Goal: Task Accomplishment & Management: Manage account settings

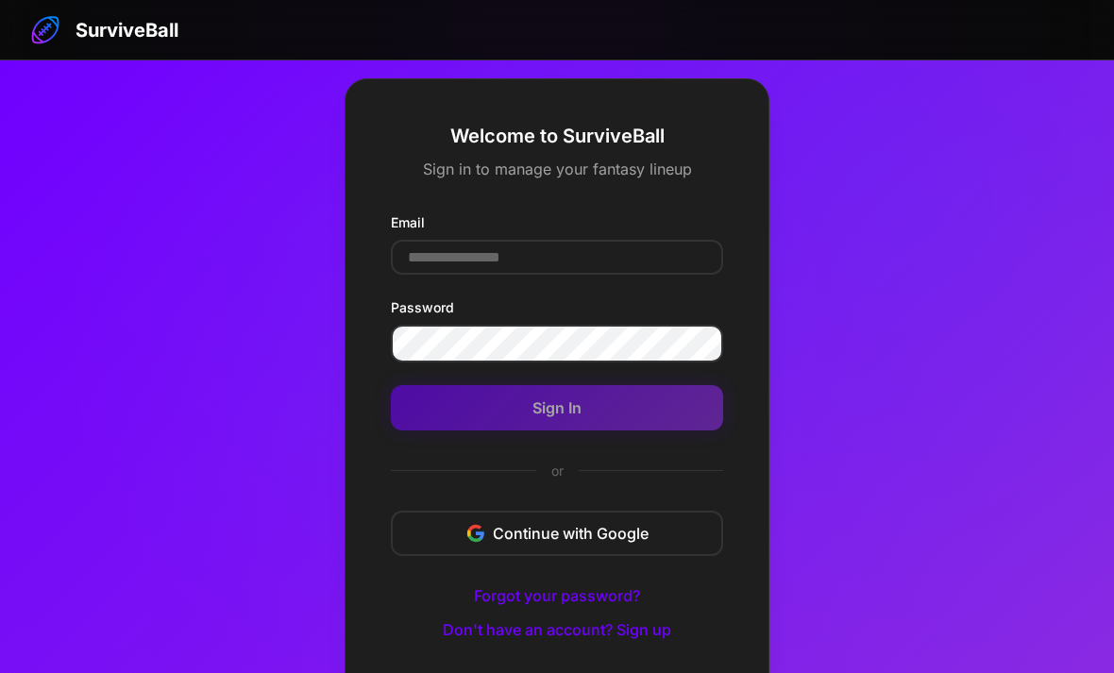
scroll to position [101, 0]
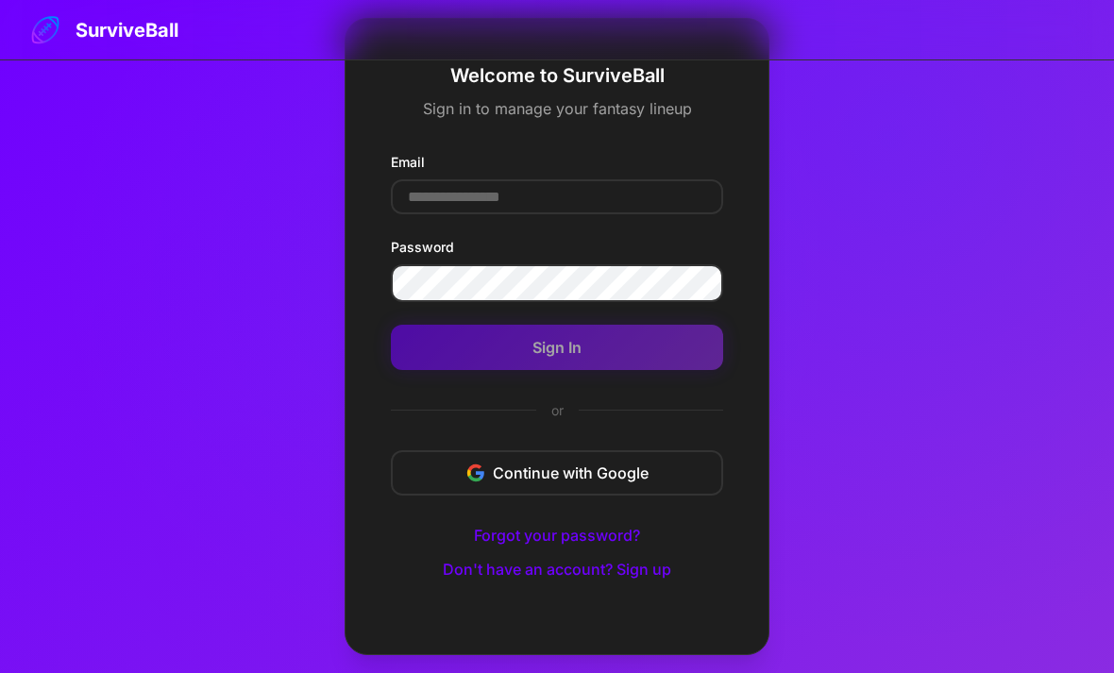
click at [428, 190] on input "Email" at bounding box center [557, 196] width 332 height 35
type input "*"
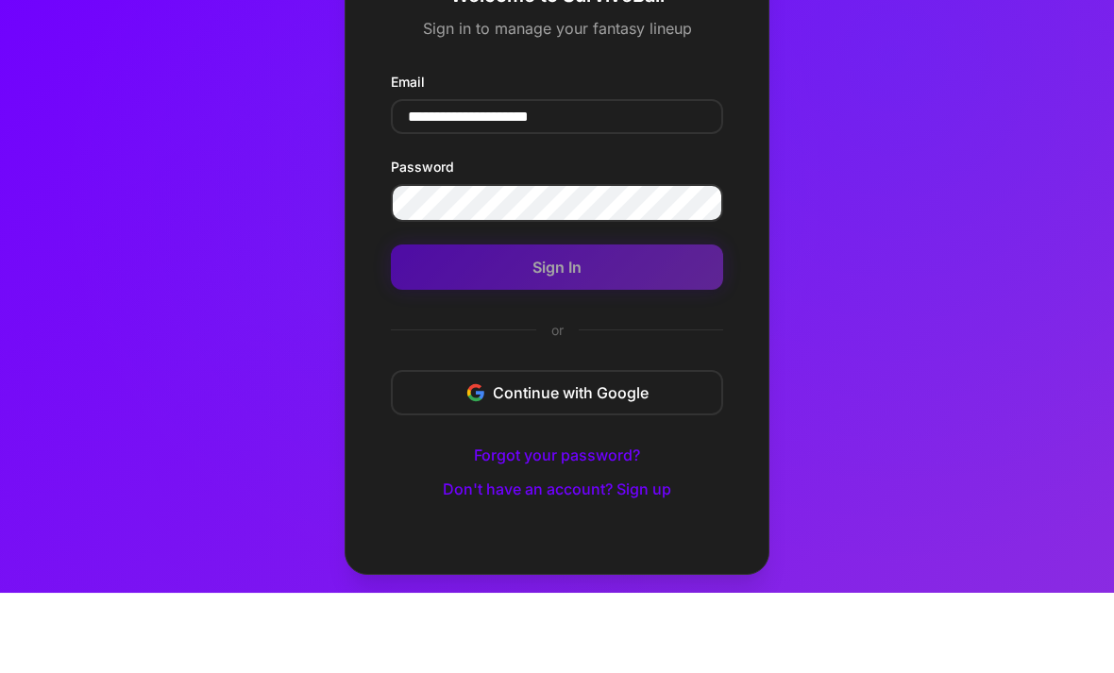
type input "**********"
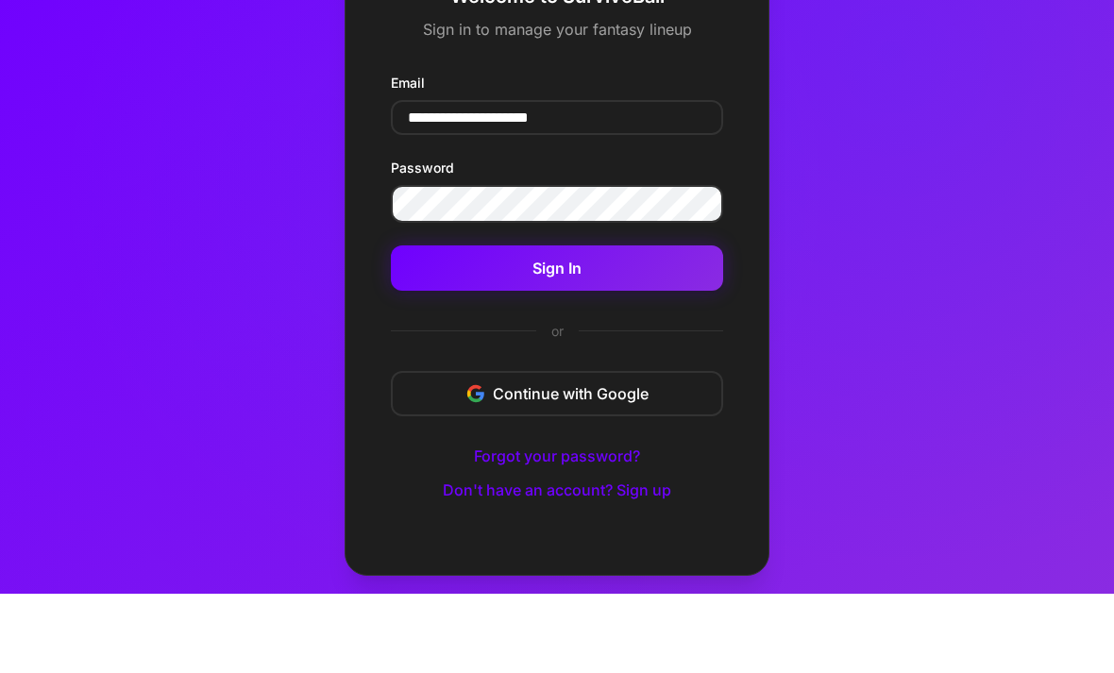
click at [491, 325] on button "Sign In" at bounding box center [557, 347] width 332 height 45
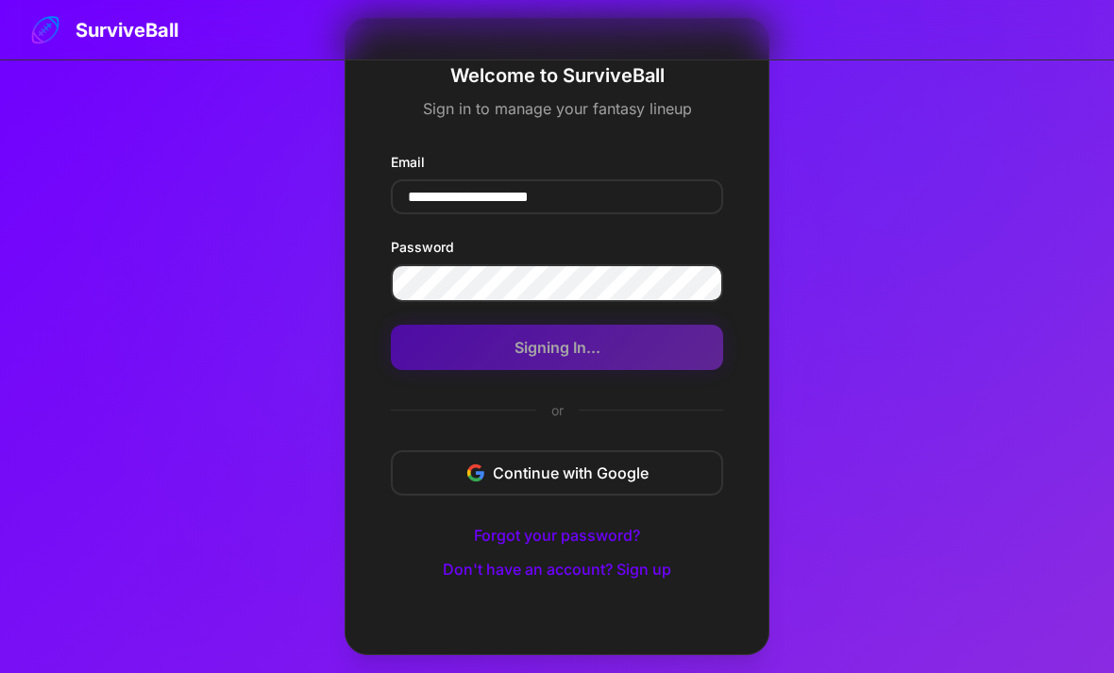
scroll to position [60, 0]
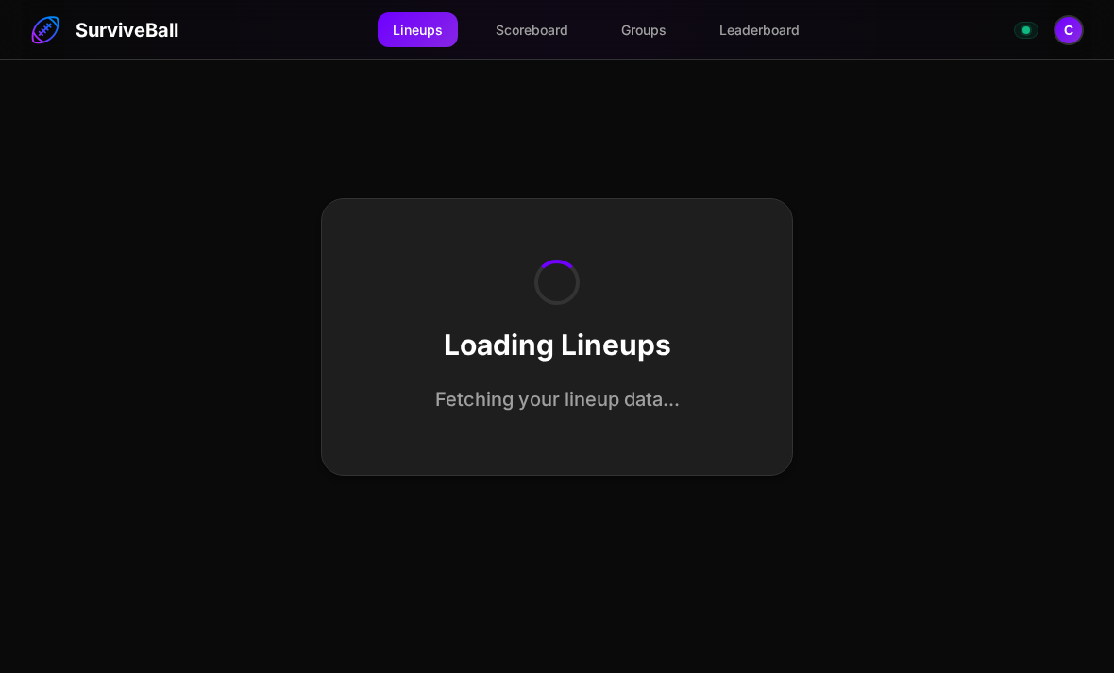
select select "**********"
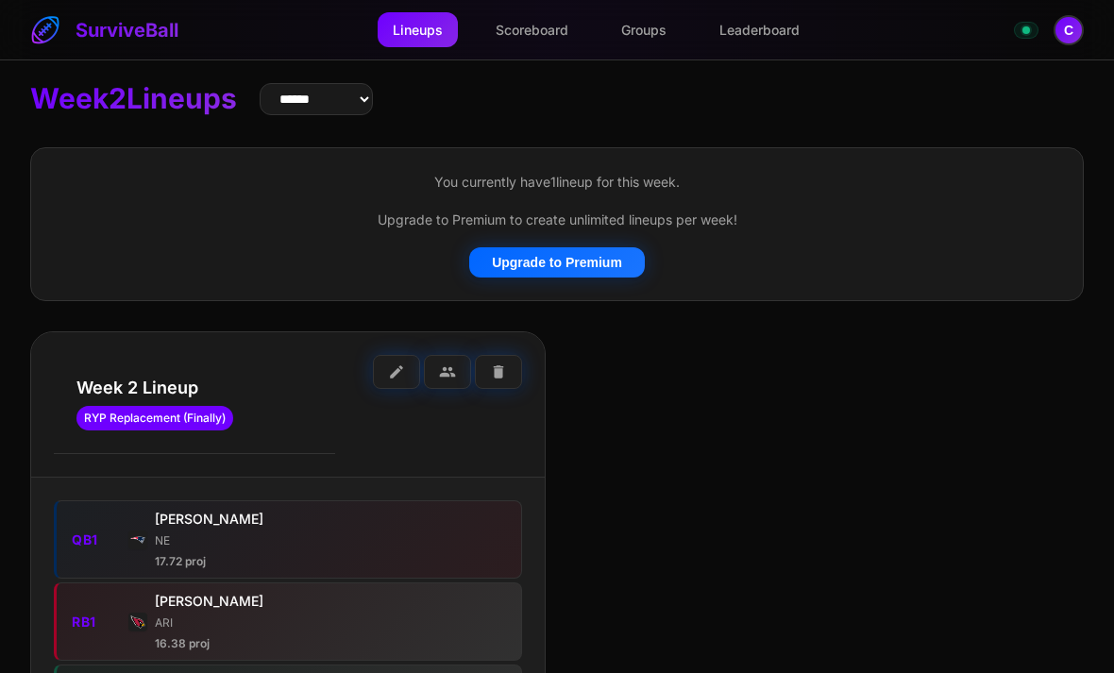
scroll to position [0, 0]
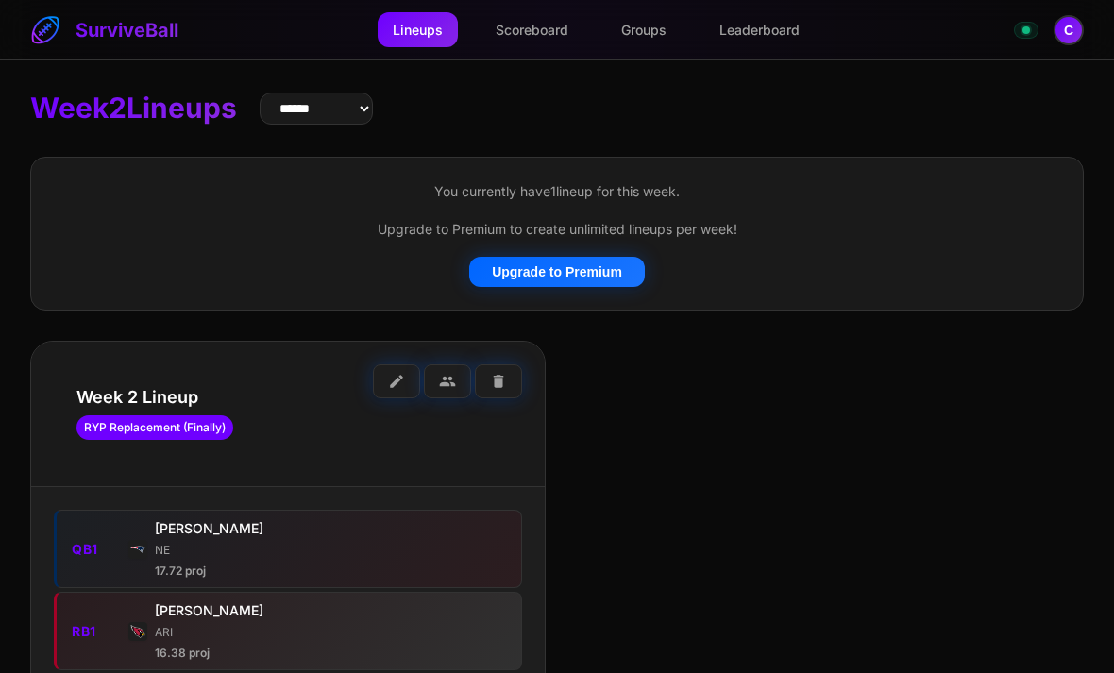
click at [393, 387] on button "edit" at bounding box center [396, 381] width 47 height 34
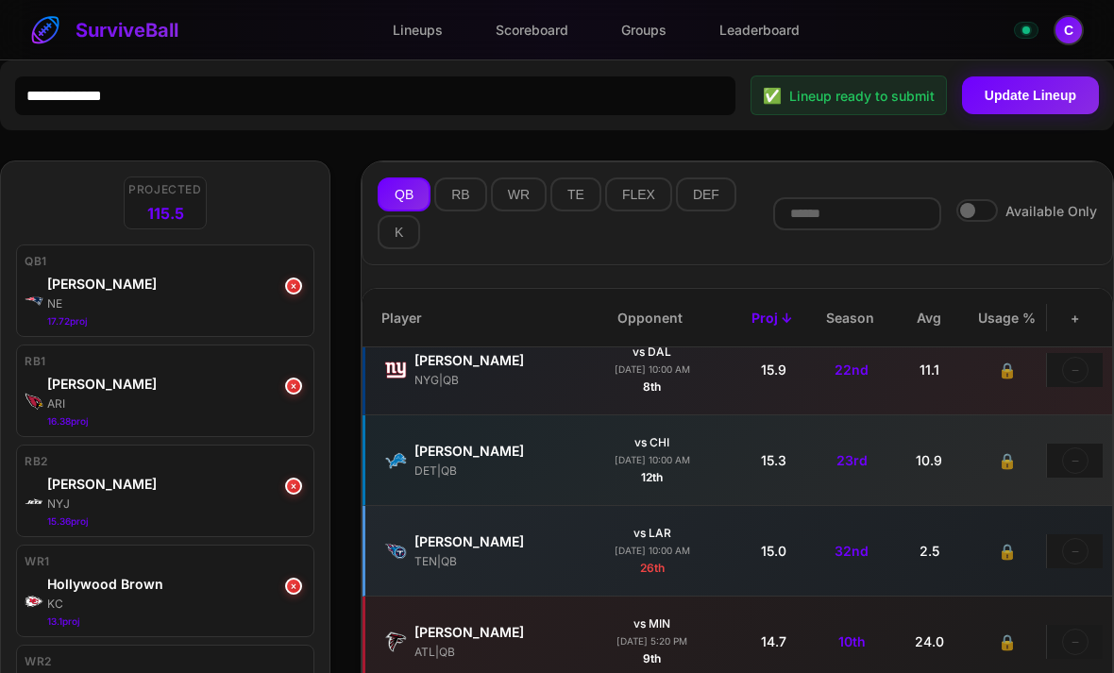
click at [434, 473] on div "DET | QB" at bounding box center [490, 471] width 151 height 17
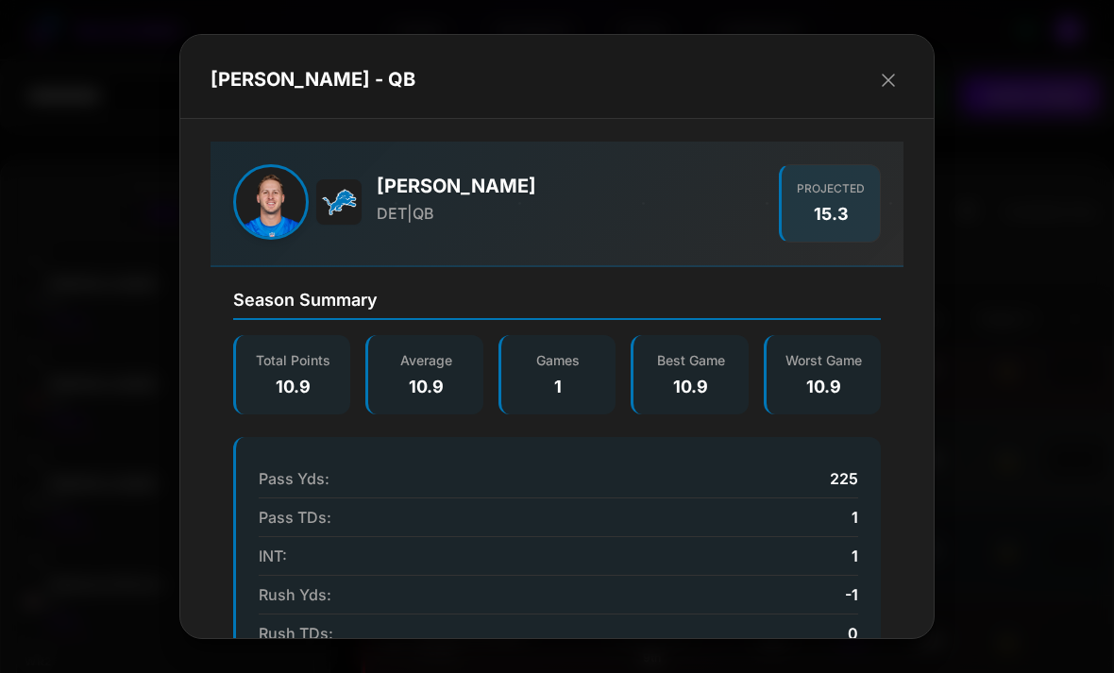
click at [889, 78] on icon "button" at bounding box center [888, 80] width 23 height 23
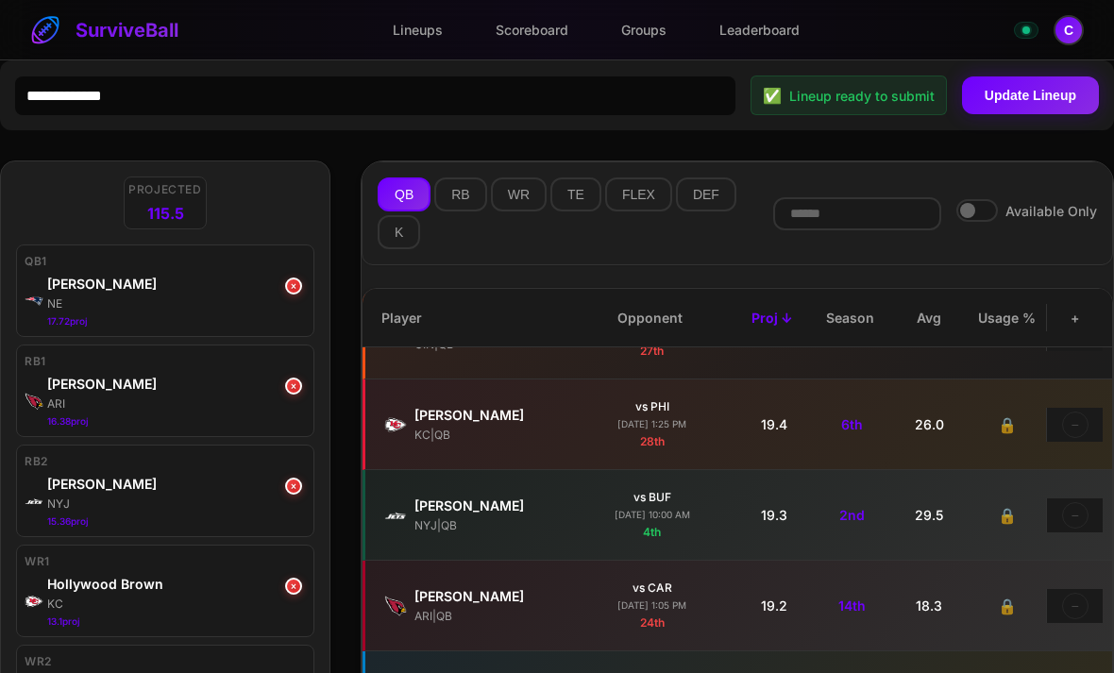
scroll to position [329, 0]
click at [85, 296] on div "NE" at bounding box center [176, 304] width 259 height 17
click at [69, 289] on div "[PERSON_NAME]" at bounding box center [176, 284] width 259 height 20
click at [83, 287] on div "[PERSON_NAME]" at bounding box center [176, 284] width 259 height 20
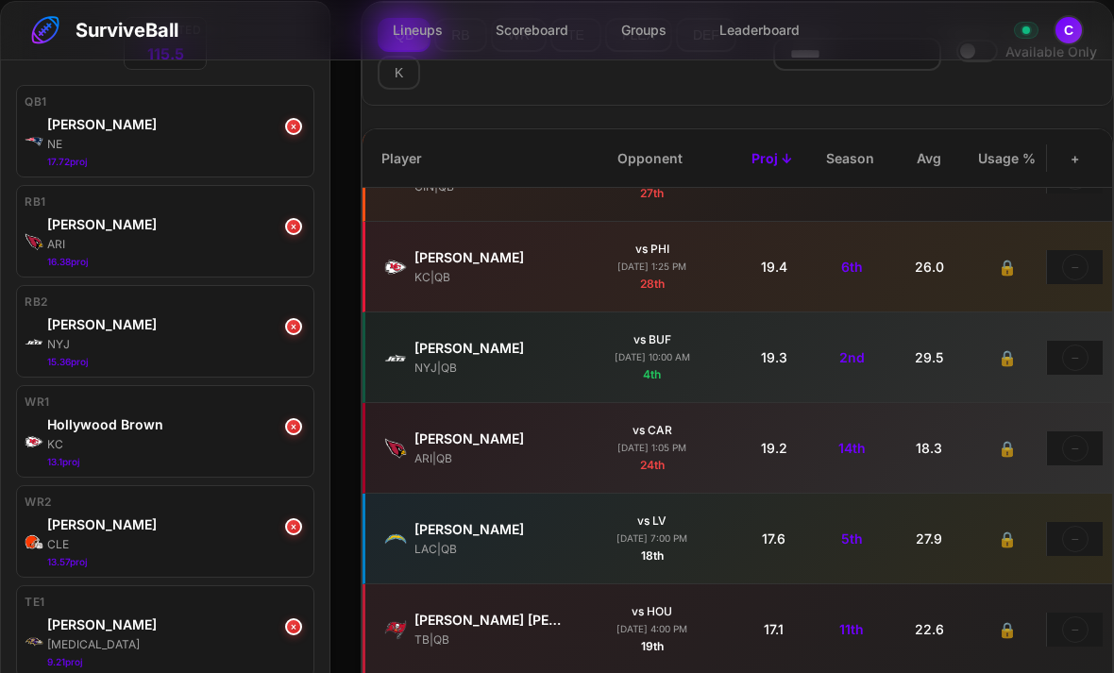
scroll to position [0, 0]
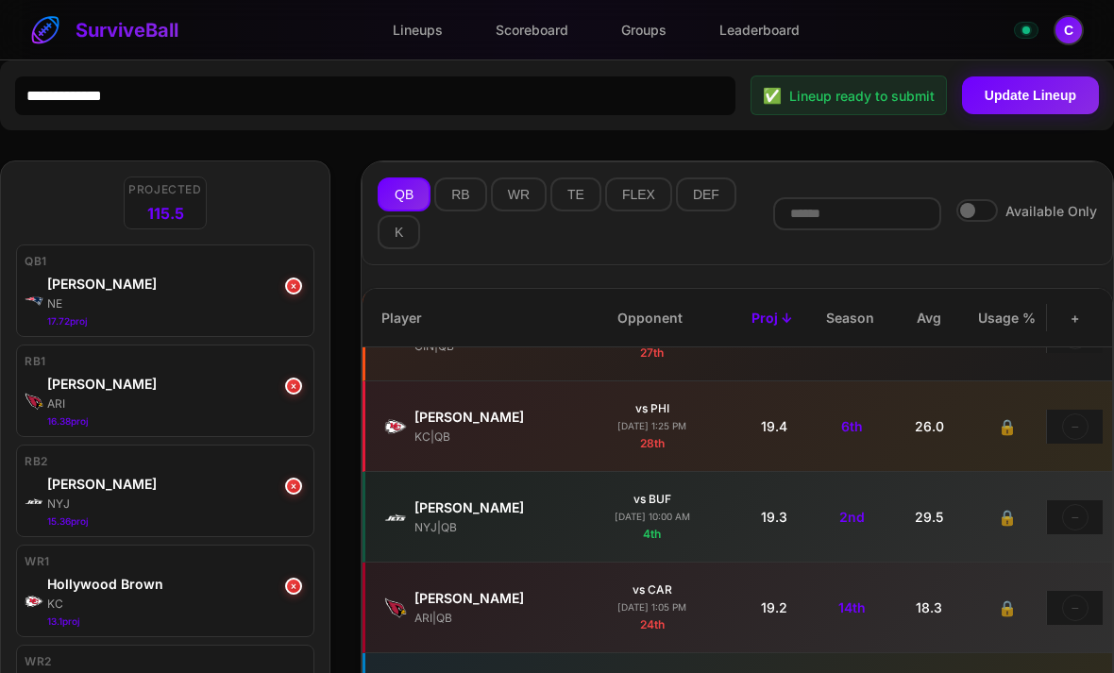
click at [1061, 35] on button "C" at bounding box center [1069, 30] width 30 height 30
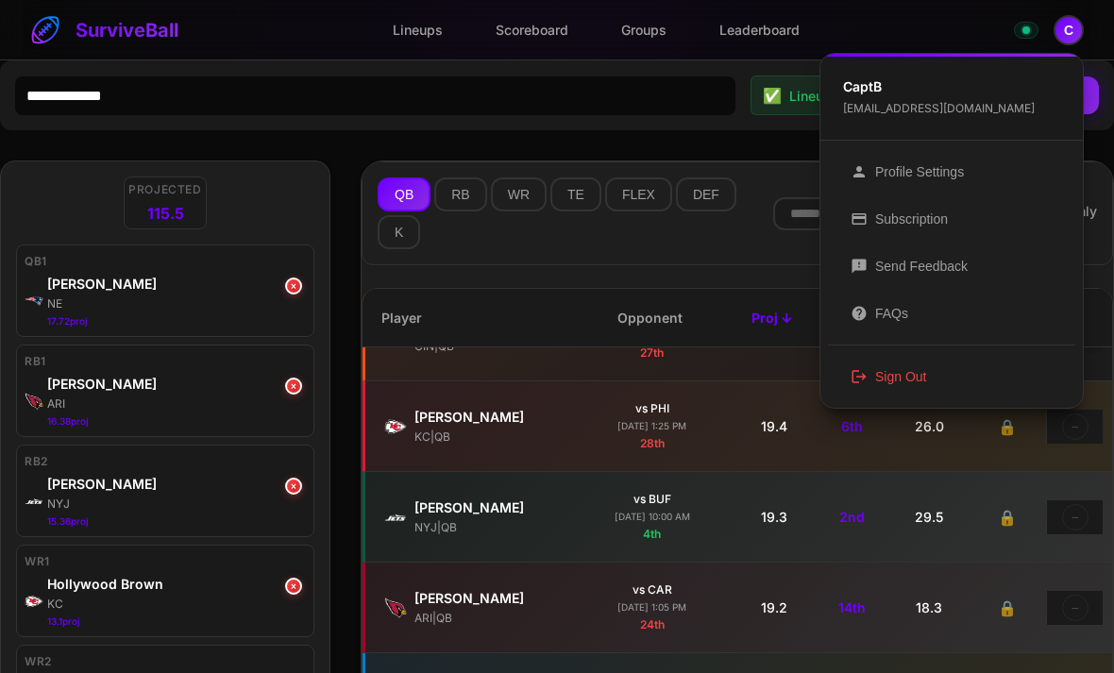
click at [926, 381] on button "logout Sign Out" at bounding box center [951, 376] width 247 height 47
